Goal: Task Accomplishment & Management: Complete application form

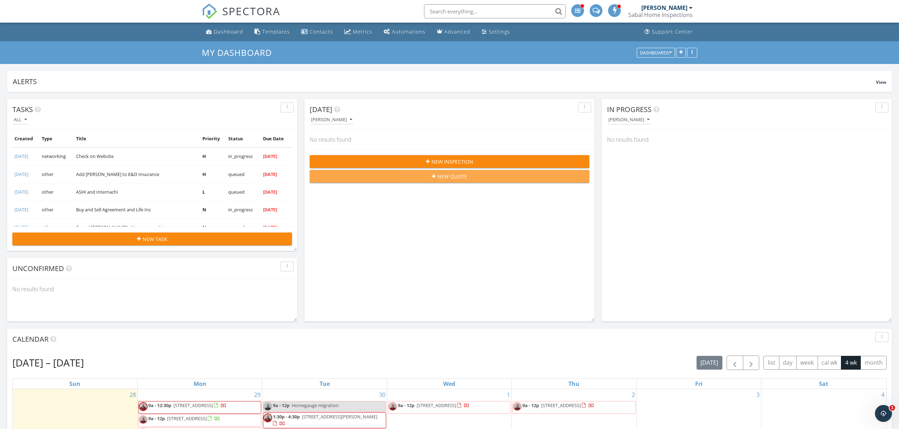
click at [450, 180] on span "New Quote" at bounding box center [452, 176] width 30 height 7
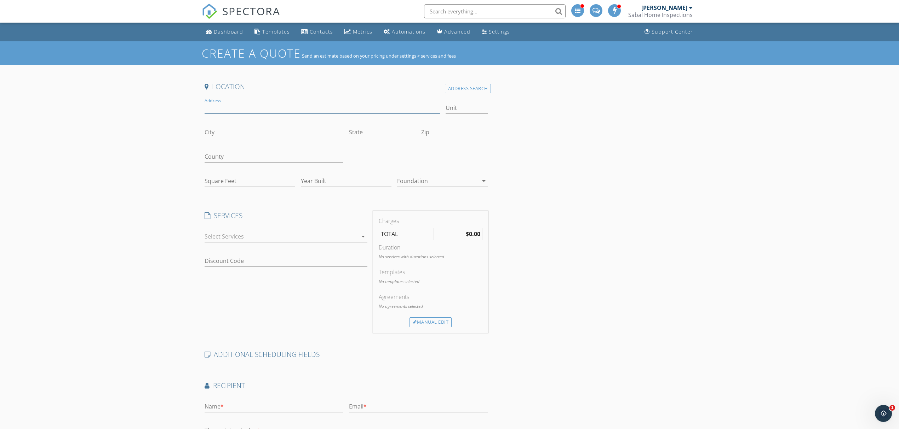
click at [219, 108] on input "Address" at bounding box center [321, 108] width 235 height 12
type input "[STREET_ADDRESS]"
click at [212, 132] on input "City" at bounding box center [273, 133] width 139 height 12
type input "Ravenel"
drag, startPoint x: 366, startPoint y: 127, endPoint x: 364, endPoint y: 132, distance: 5.9
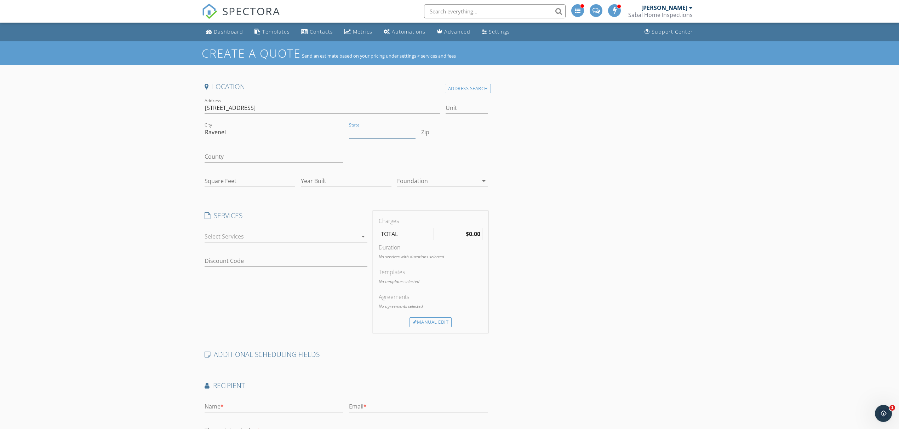
click at [365, 128] on input "State" at bounding box center [382, 133] width 67 height 12
type input "SC"
click at [431, 133] on input "Zip" at bounding box center [454, 133] width 67 height 12
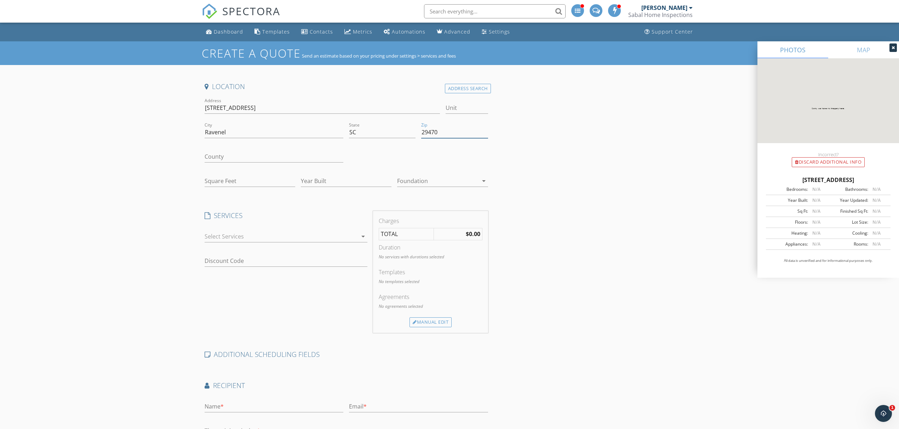
type input "29470"
click at [262, 156] on input "County" at bounding box center [273, 157] width 139 height 12
type input "[GEOGRAPHIC_DATA]"
click at [221, 182] on input "Square Feet" at bounding box center [249, 181] width 91 height 12
type input "1618"
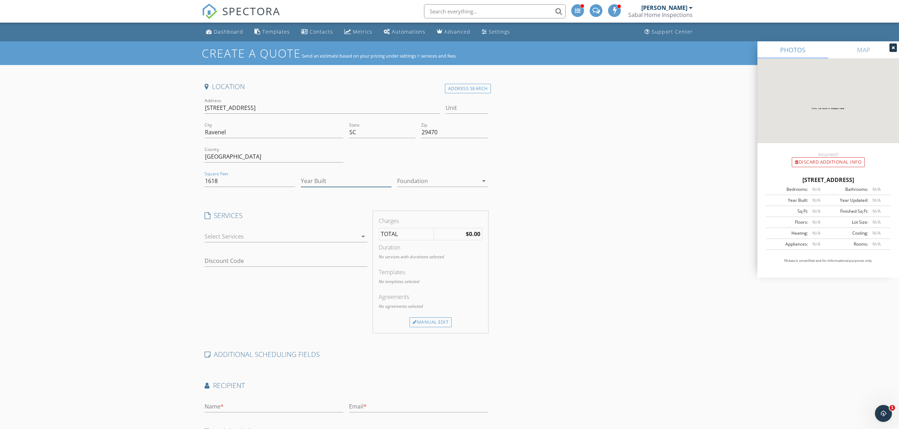
click at [315, 180] on input "Year Built" at bounding box center [346, 181] width 91 height 12
type input "2025"
click at [429, 180] on div at bounding box center [437, 180] width 81 height 11
click at [412, 219] on div "Slab" at bounding box center [442, 218] width 79 height 8
click at [329, 237] on div at bounding box center [280, 236] width 153 height 11
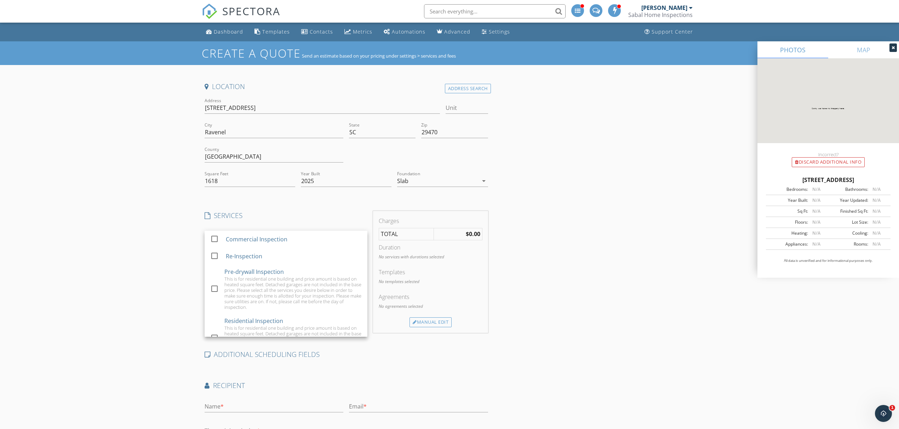
click at [211, 339] on div "Location Address Search Address [STREET_ADDRESS][US_STATE] County Charleston Sq…" at bounding box center [346, 284] width 289 height 404
click at [255, 241] on div at bounding box center [280, 236] width 153 height 11
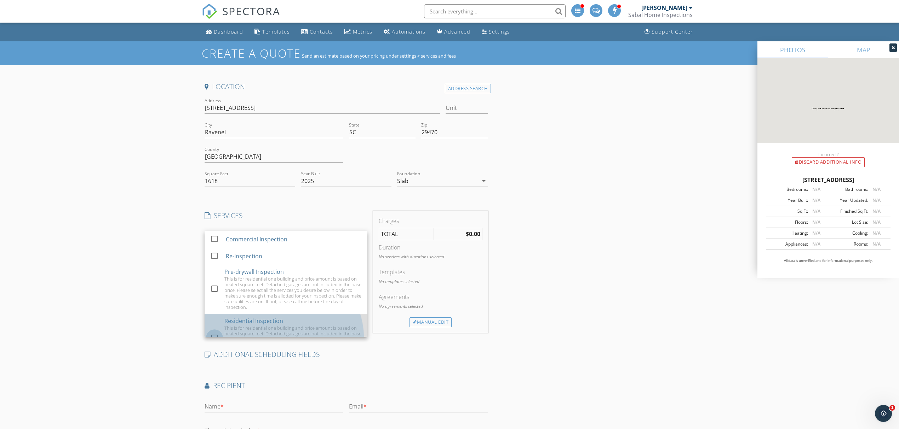
click at [213, 333] on div at bounding box center [214, 338] width 12 height 12
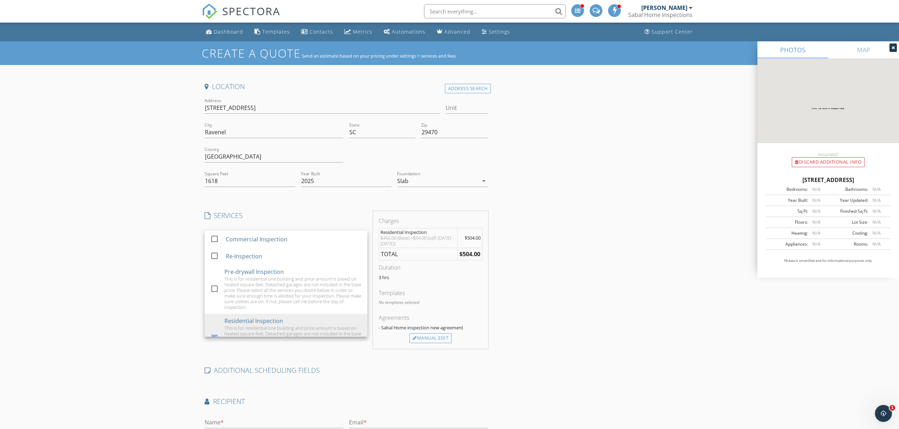
click at [547, 266] on div "Location Address Search Address [STREET_ADDRESS][US_STATE] County Charleston Sq…" at bounding box center [449, 292] width 495 height 420
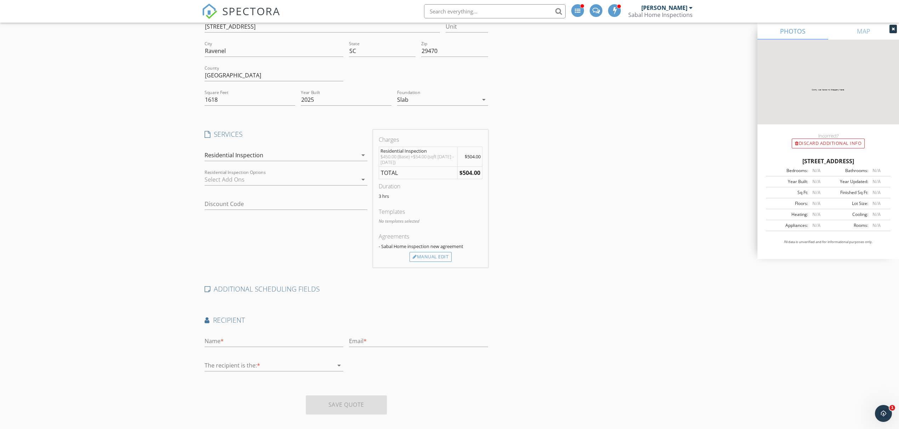
scroll to position [90, 0]
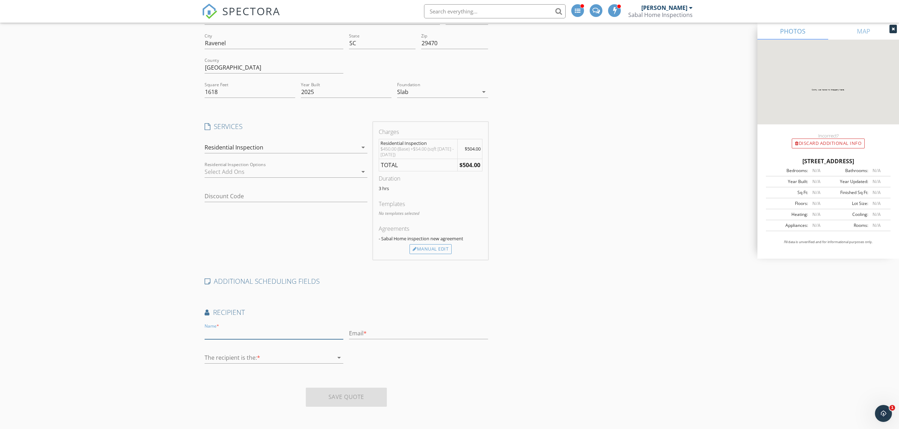
click at [273, 336] on input "text" at bounding box center [273, 334] width 139 height 12
type input "Tori"
click at [364, 335] on input "text" at bounding box center [418, 334] width 139 height 12
click at [382, 333] on input "text" at bounding box center [418, 334] width 139 height 12
paste input ""[EMAIL_ADDRESS][DOMAIN_NAME]" <[EMAIL_ADDRESS][DOMAIN_NAME]>"
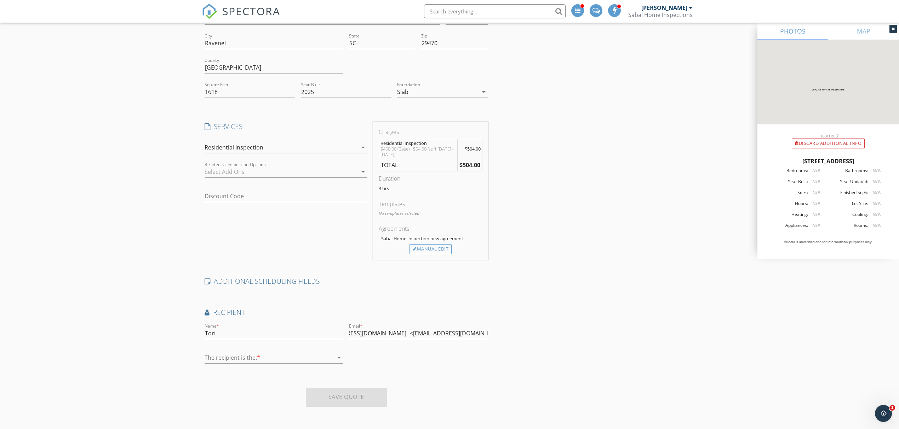
scroll to position [0, 0]
drag, startPoint x: 491, startPoint y: 331, endPoint x: 478, endPoint y: 330, distance: 13.2
click at [478, 330] on div "Location Address Search Address [STREET_ADDRESS][US_STATE] County Charleston Sq…" at bounding box center [449, 203] width 495 height 420
drag, startPoint x: 486, startPoint y: 333, endPoint x: 427, endPoint y: 337, distance: 59.2
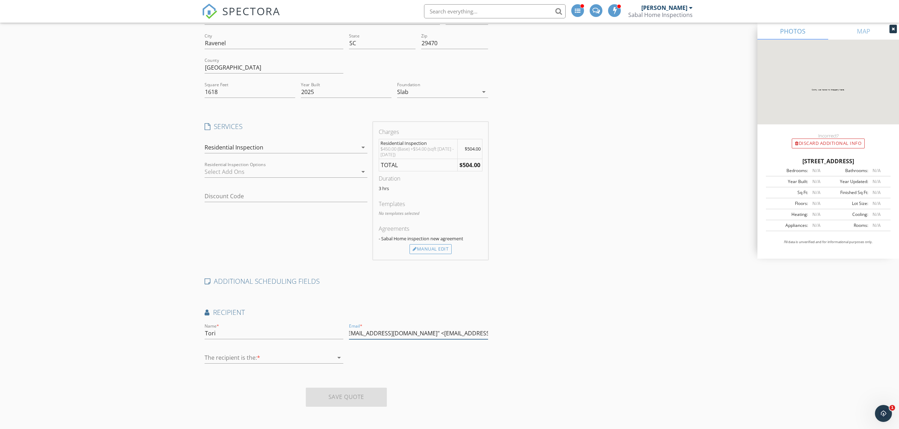
click at [427, 337] on input ""[EMAIL_ADDRESS][DOMAIN_NAME]" <[EMAIL_ADDRESS][DOMAIN_NAME]>" at bounding box center [418, 334] width 139 height 12
drag, startPoint x: 473, startPoint y: 332, endPoint x: 432, endPoint y: 340, distance: 41.8
click at [432, 340] on div "Email * "[EMAIL_ADDRESS][DOMAIN_NAME]>" at bounding box center [418, 337] width 139 height 19
drag, startPoint x: 351, startPoint y: 333, endPoint x: 338, endPoint y: 340, distance: 14.9
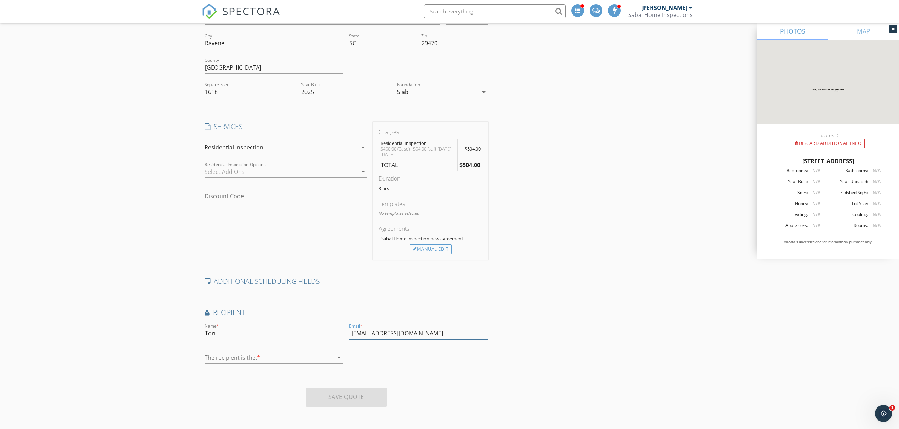
click at [339, 340] on div "Name * Tori Email * "[EMAIL_ADDRESS][DOMAIN_NAME] The recipient is the: * arrow…" at bounding box center [346, 346] width 289 height 49
type input "[EMAIL_ADDRESS][DOMAIN_NAME]"
click at [282, 359] on div at bounding box center [268, 357] width 129 height 11
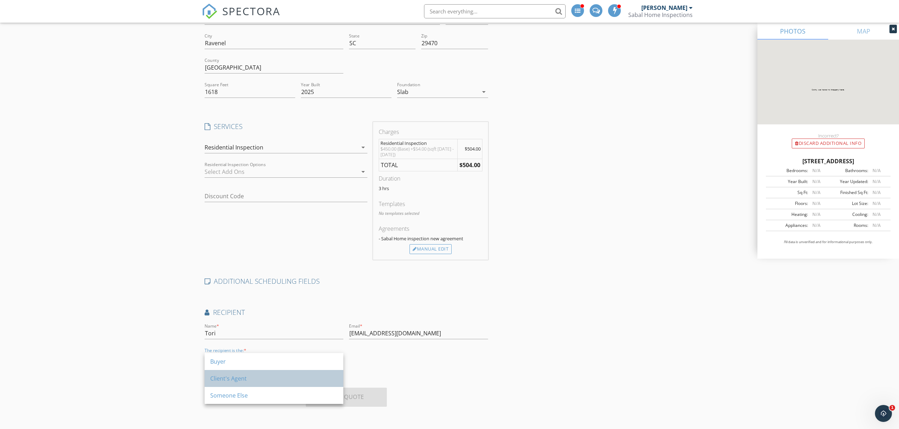
click at [258, 380] on div "Client's Agent" at bounding box center [273, 379] width 127 height 8
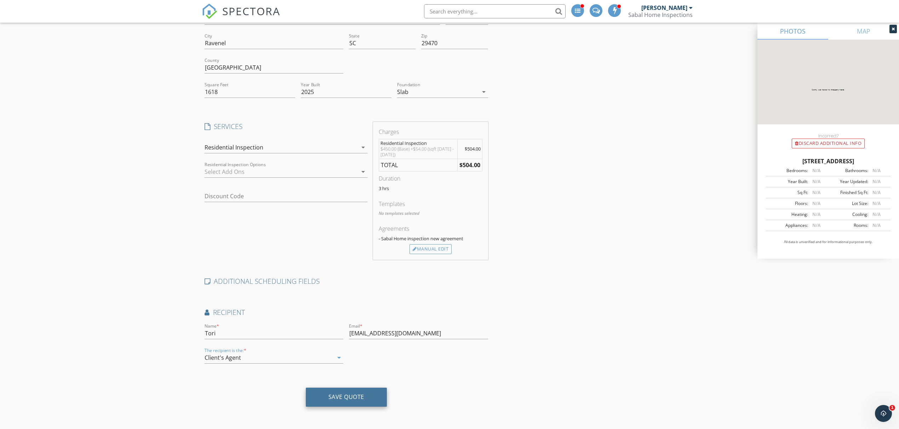
click at [353, 400] on div "Save Quote" at bounding box center [346, 397] width 36 height 7
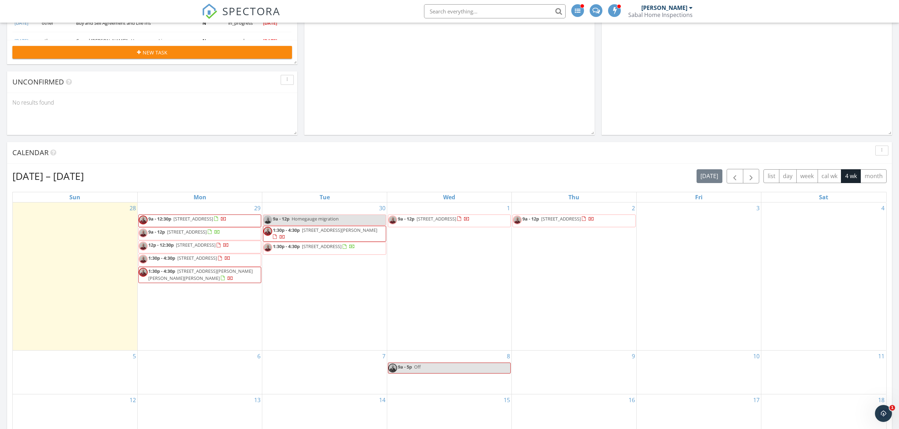
scroll to position [189, 0]
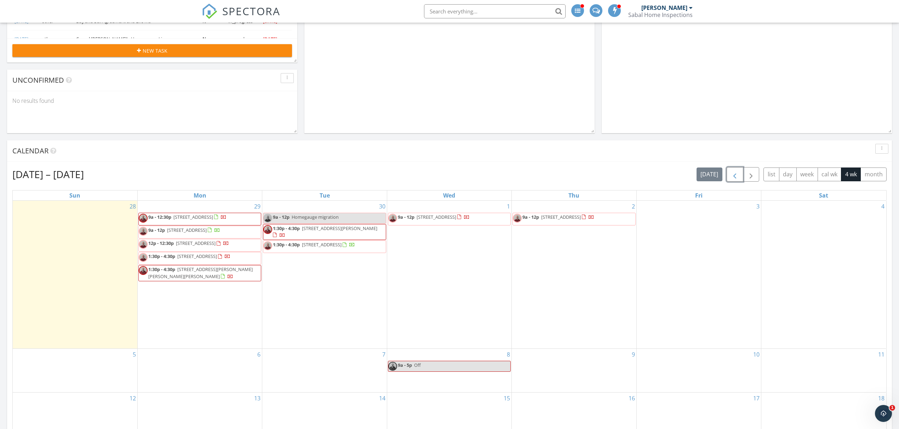
click at [735, 178] on span "button" at bounding box center [734, 175] width 8 height 8
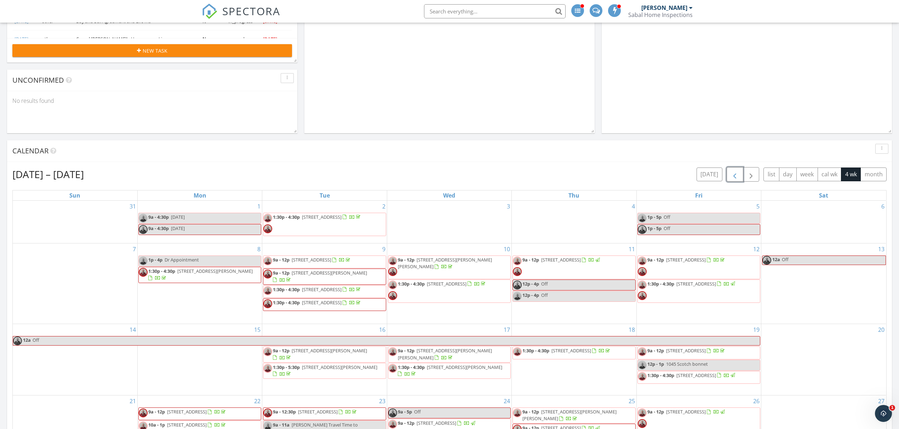
click at [735, 178] on span "button" at bounding box center [734, 175] width 8 height 8
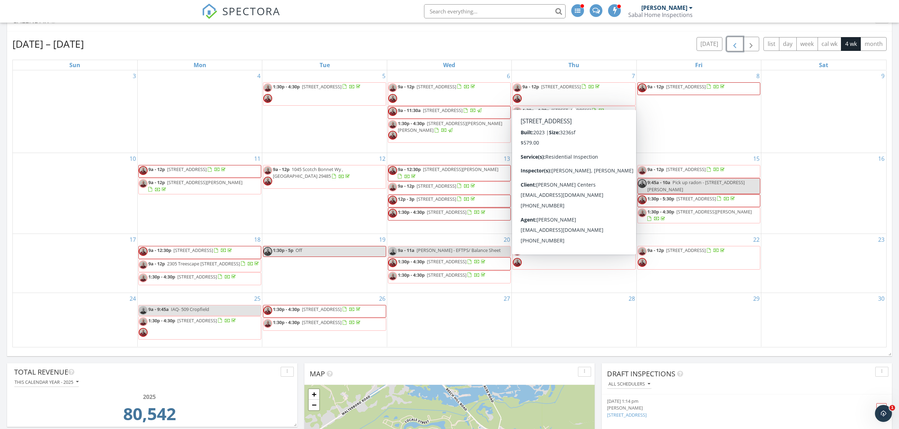
scroll to position [283, 0]
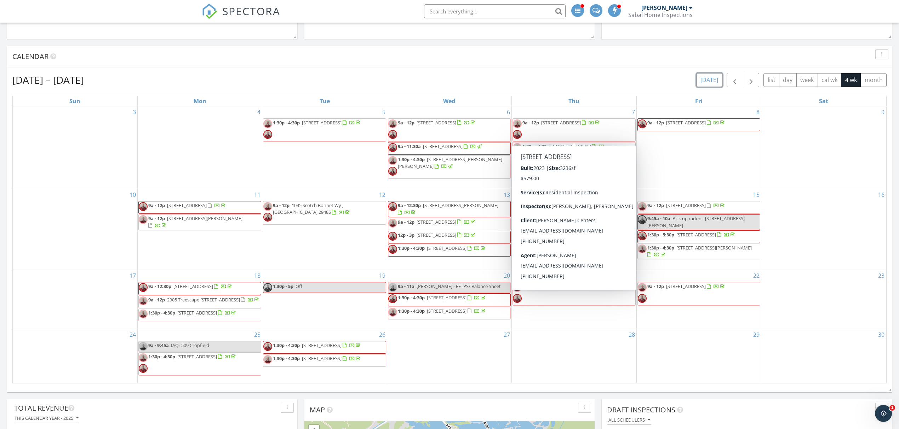
click at [714, 84] on button "today" at bounding box center [709, 80] width 26 height 14
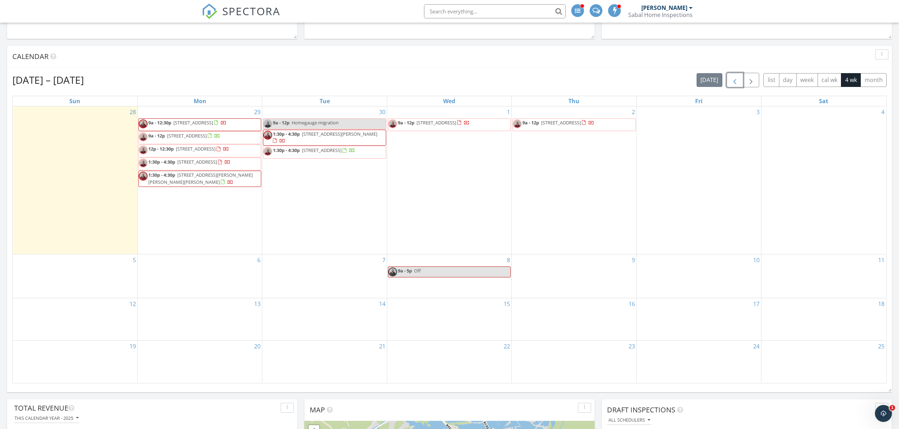
click at [731, 85] on span "button" at bounding box center [734, 80] width 8 height 8
